Goal: Complete application form: Complete application form

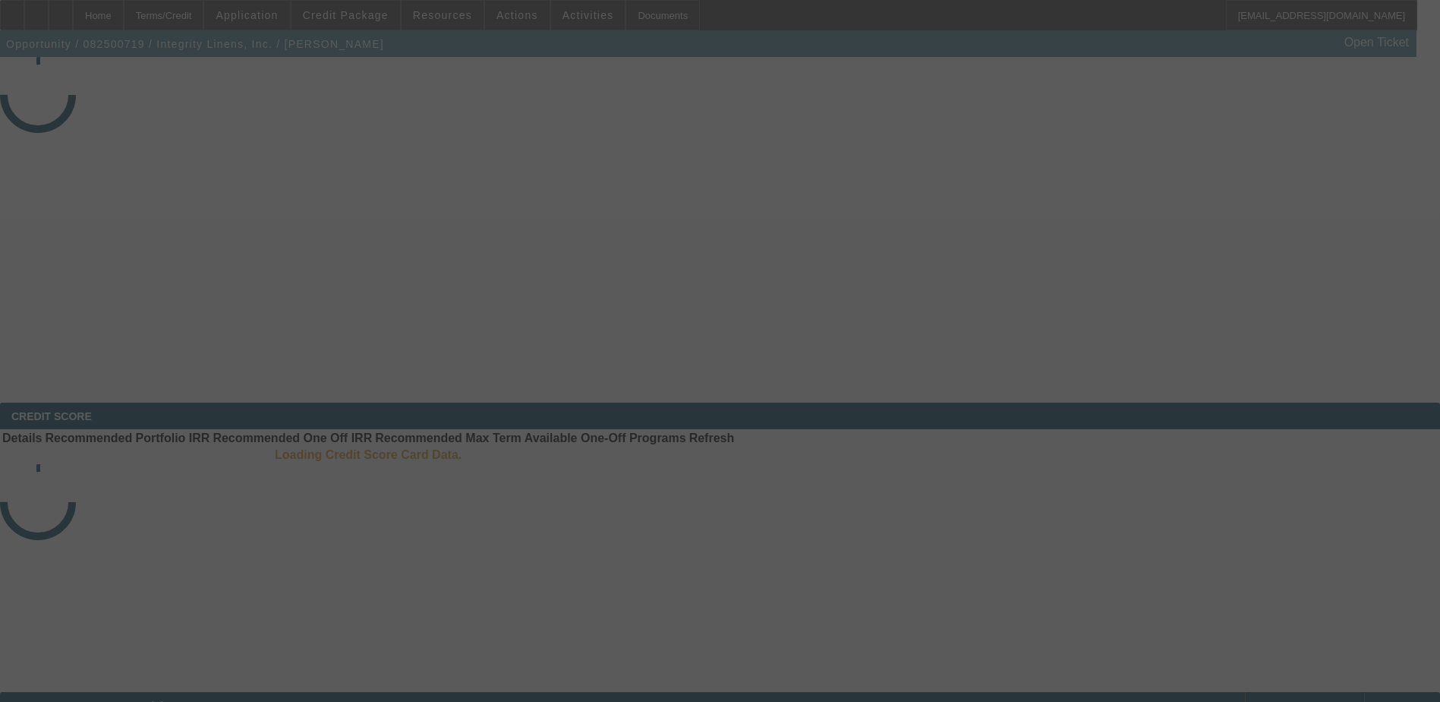
select select "3"
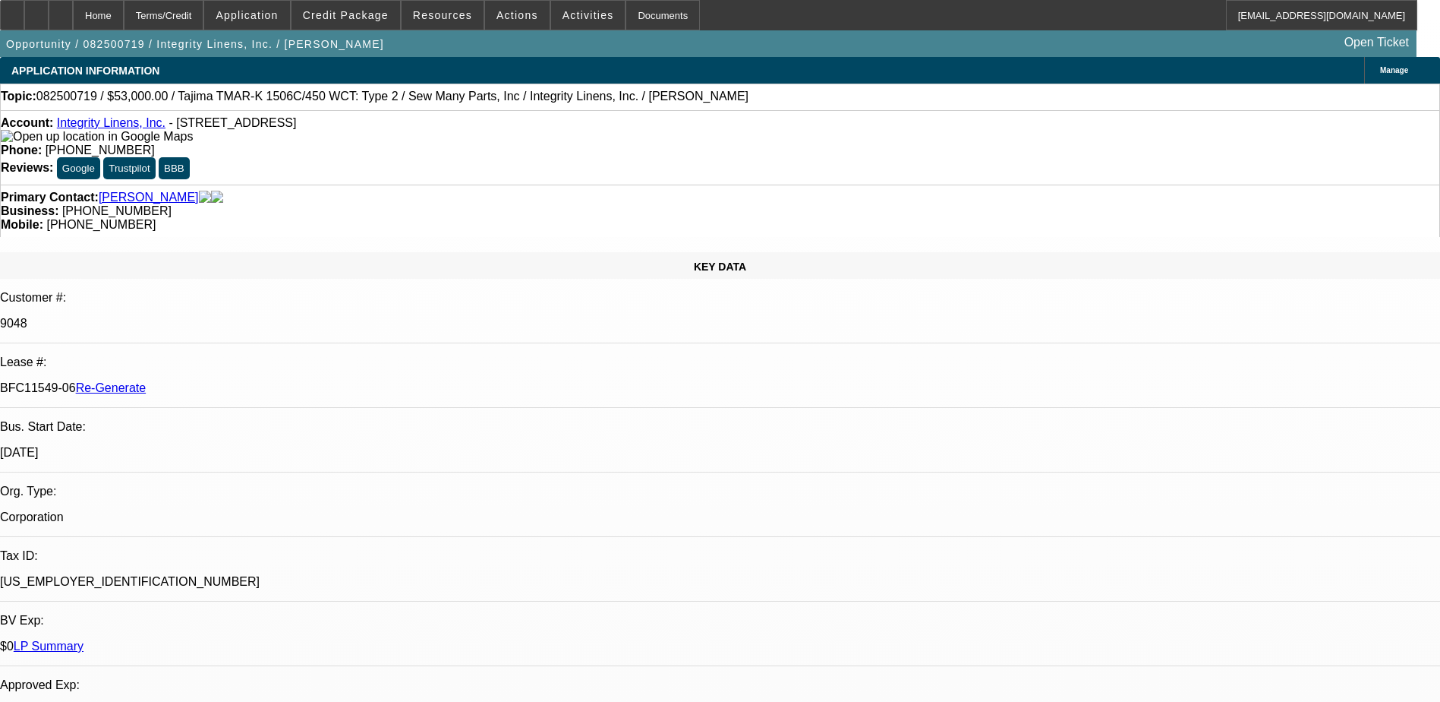
select select "0"
select select "2"
select select "0"
select select "1"
select select "2"
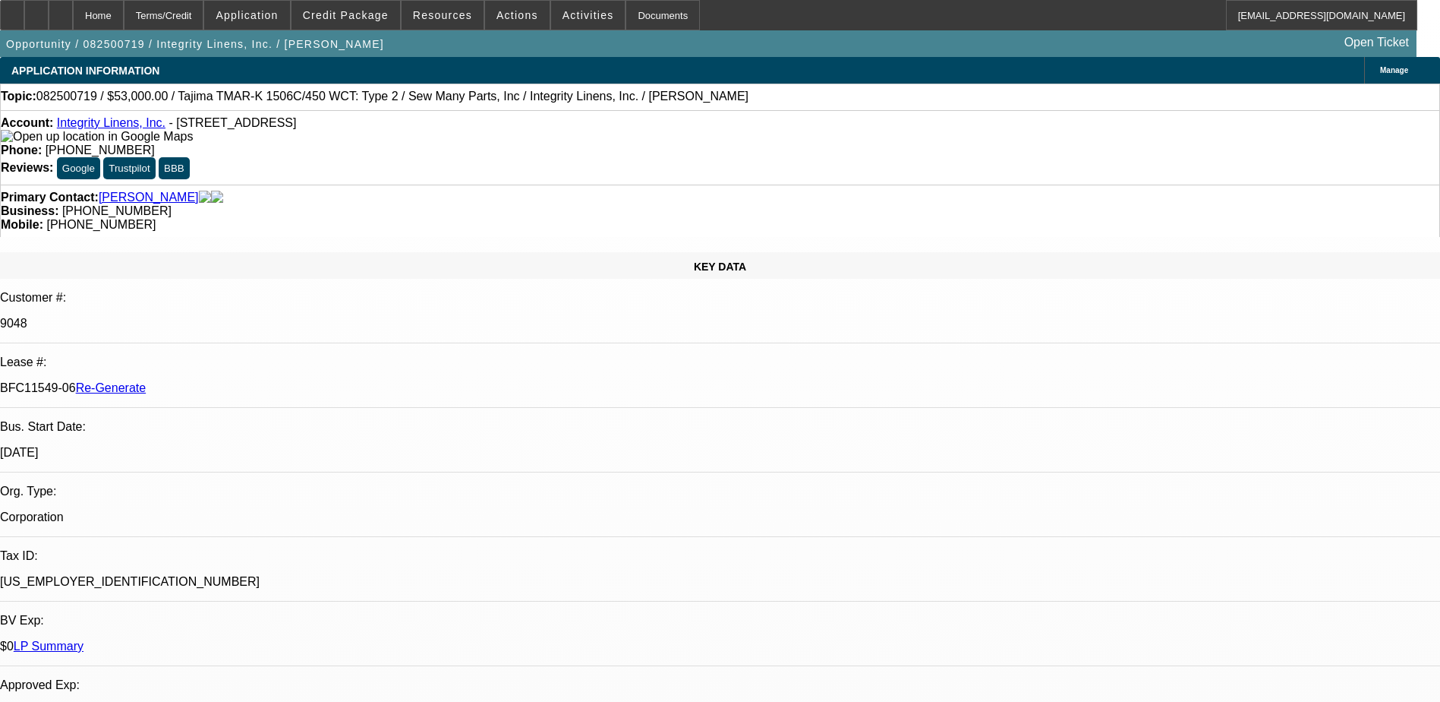
select select "2"
click at [626, 13] on div "Documents" at bounding box center [663, 15] width 74 height 30
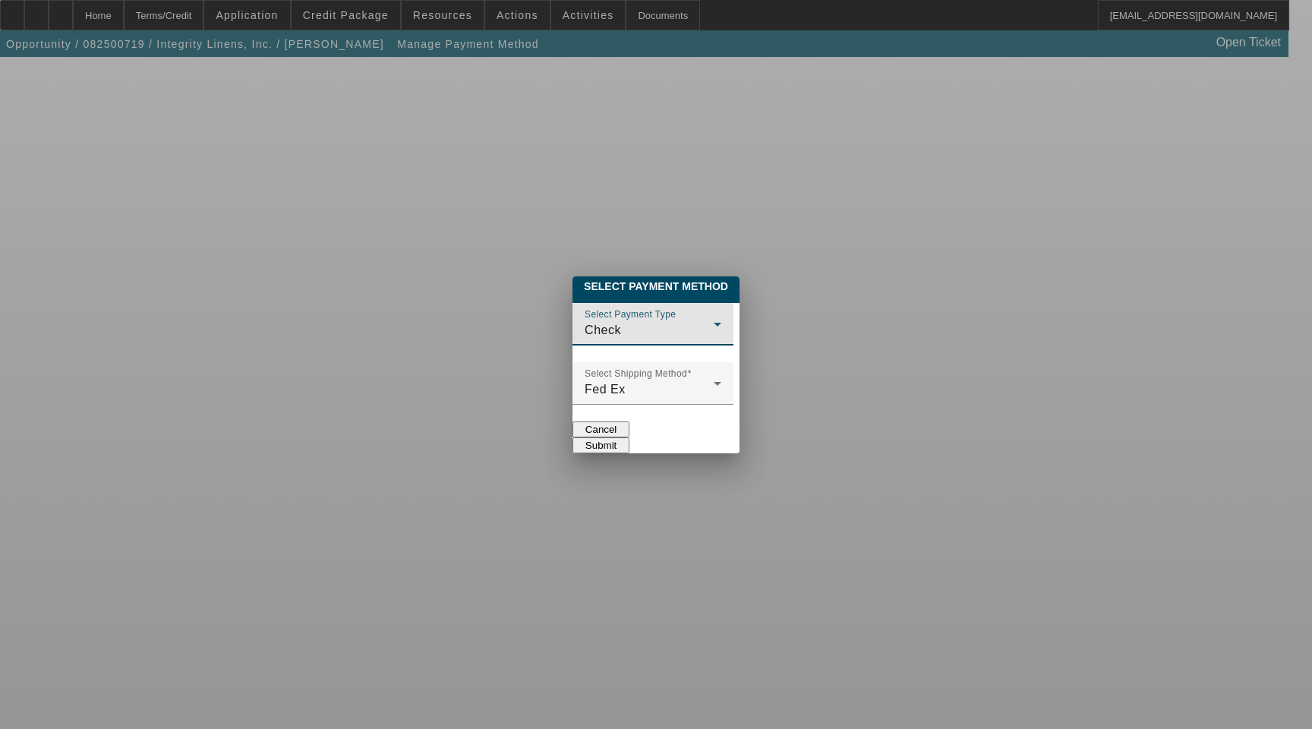
click at [591, 321] on div "Check" at bounding box center [649, 330] width 129 height 18
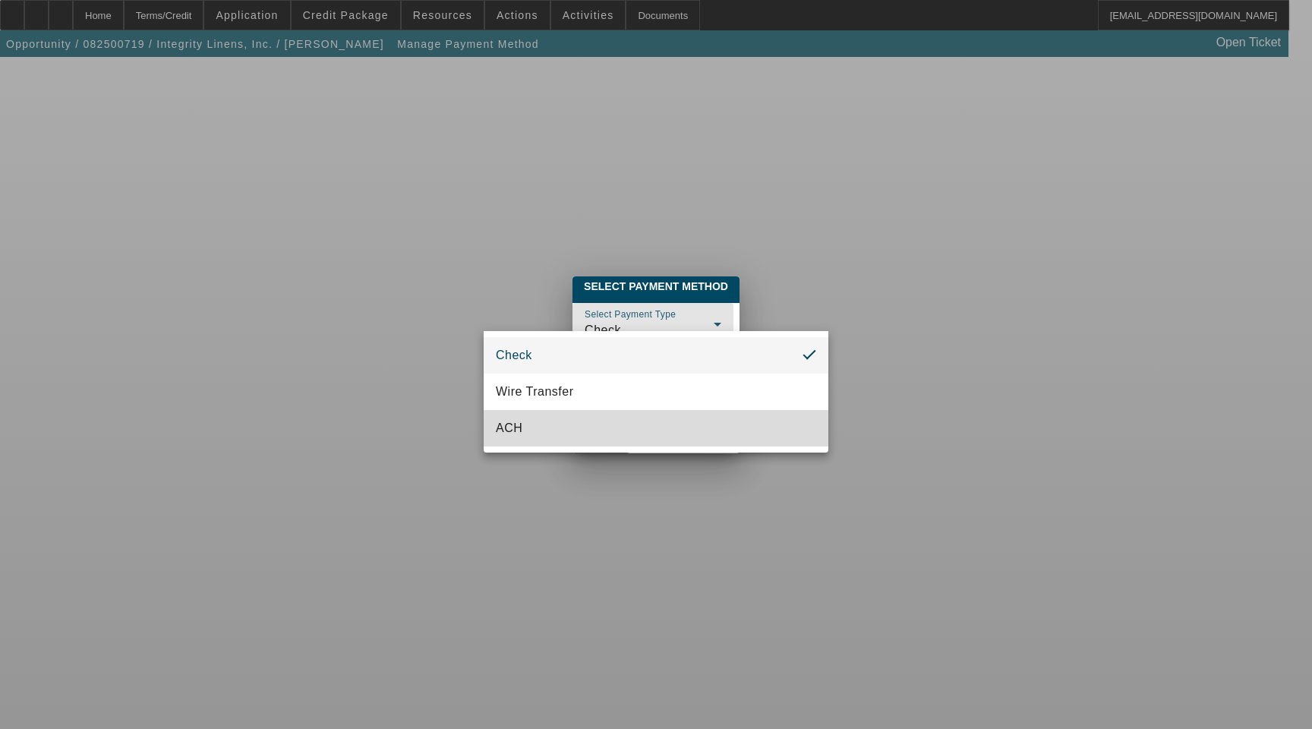
click at [537, 428] on mat-option "ACH" at bounding box center [656, 428] width 345 height 36
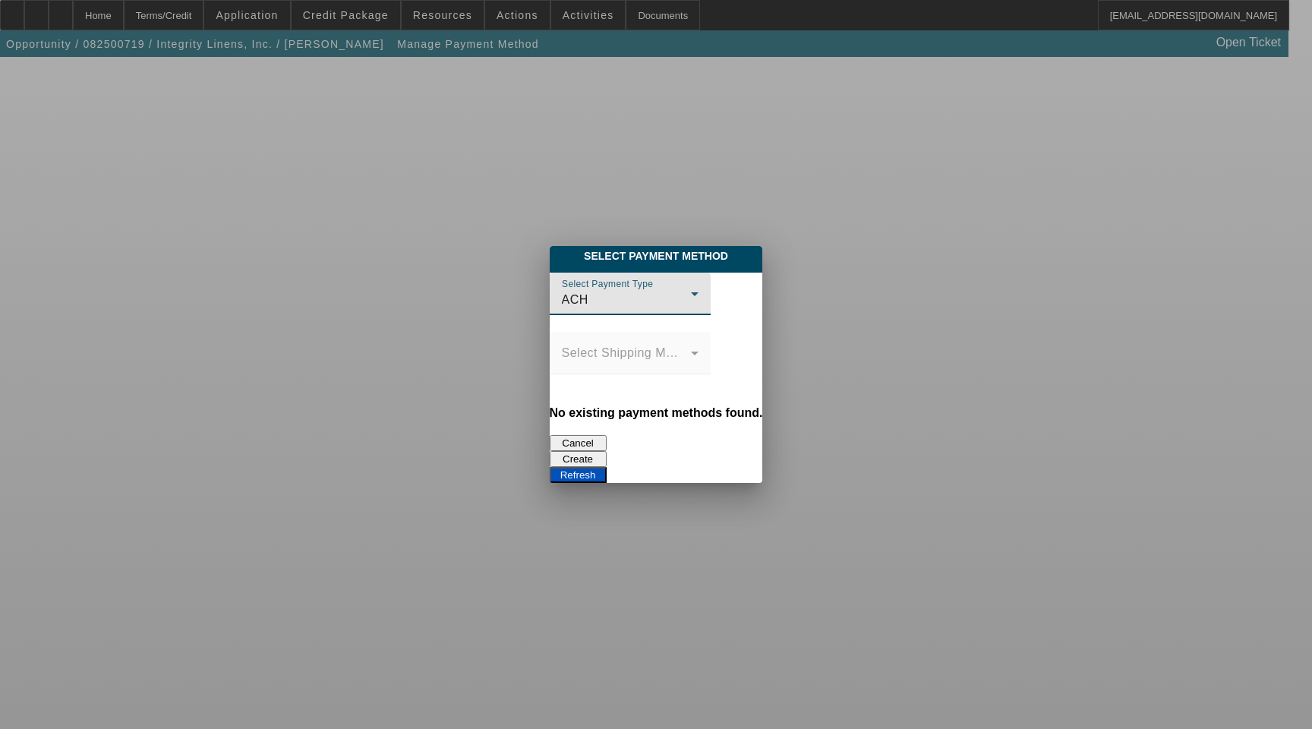
click at [607, 451] on button "Create" at bounding box center [578, 459] width 57 height 16
click at [607, 467] on button "Refresh" at bounding box center [578, 475] width 57 height 16
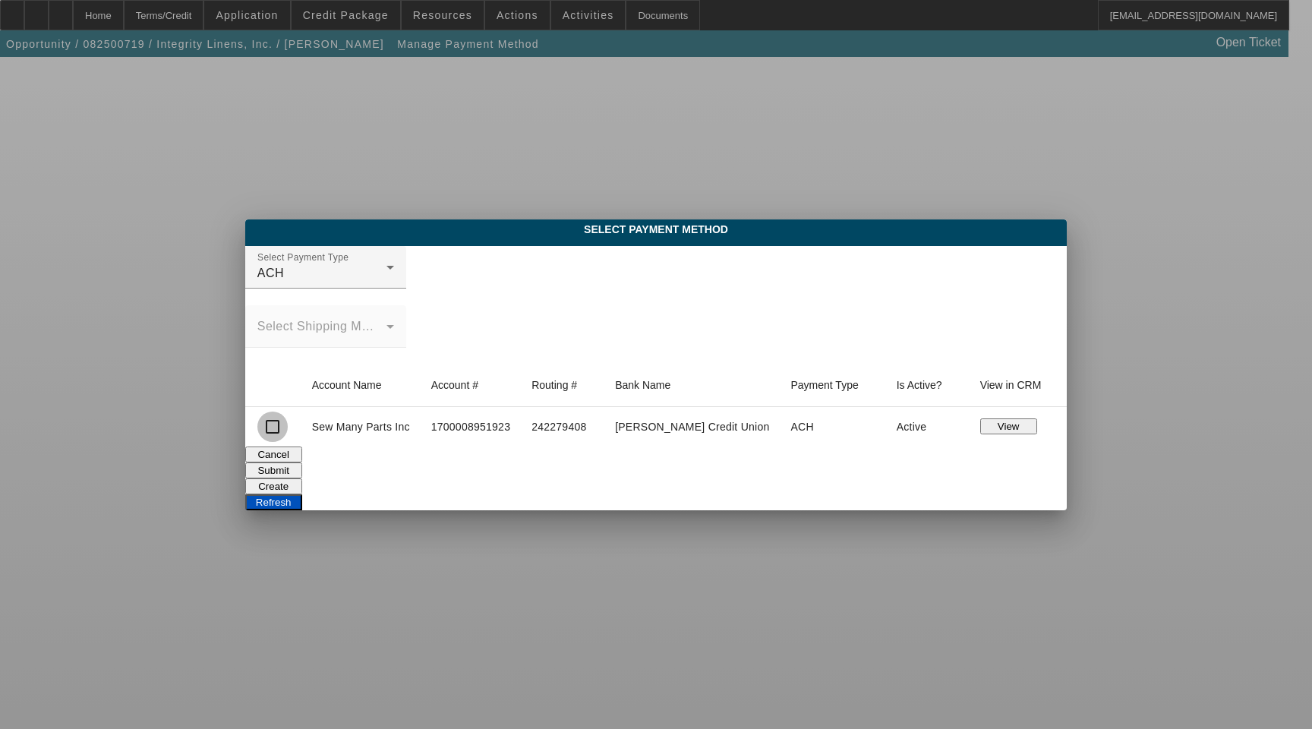
click at [288, 434] on input "checkbox" at bounding box center [272, 427] width 30 height 30
checkbox input "true"
click at [302, 464] on button "Submit" at bounding box center [273, 470] width 57 height 16
